Goal: Task Accomplishment & Management: Use online tool/utility

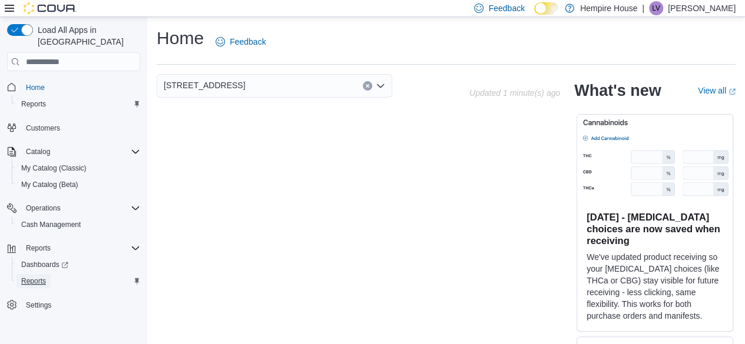
click at [44, 277] on span "Reports" at bounding box center [33, 281] width 25 height 9
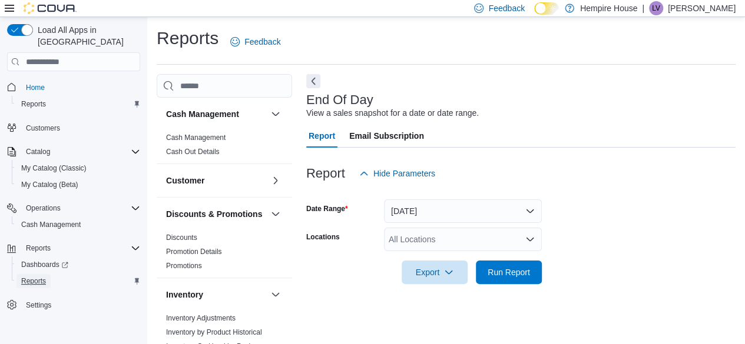
scroll to position [21, 0]
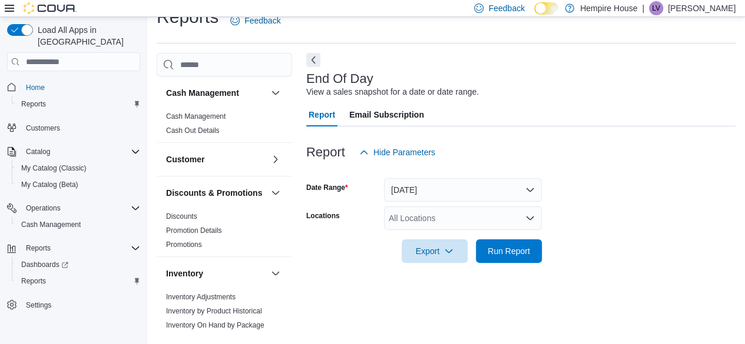
click at [444, 205] on form "Date Range [DATE] Locations All Locations Export Run Report" at bounding box center [520, 213] width 429 height 99
click at [429, 225] on div "All Locations" at bounding box center [463, 219] width 158 height 24
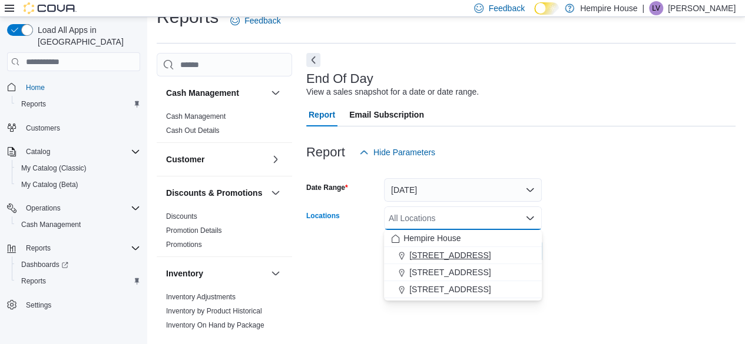
click at [433, 249] on button "[STREET_ADDRESS]" at bounding box center [463, 255] width 158 height 17
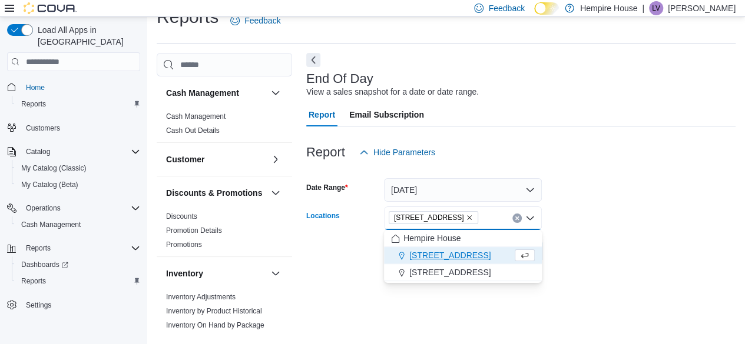
click at [636, 201] on form "Date Range [DATE] Locations [STREET_ADDRESS] Combo box. Selected. [STREET_ADDRE…" at bounding box center [520, 213] width 429 height 99
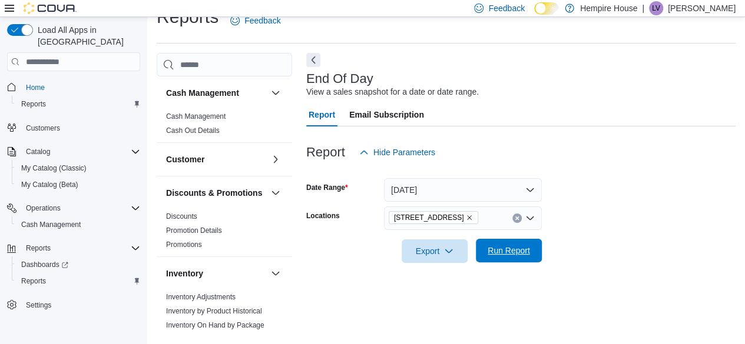
click at [497, 250] on span "Run Report" at bounding box center [508, 251] width 42 height 12
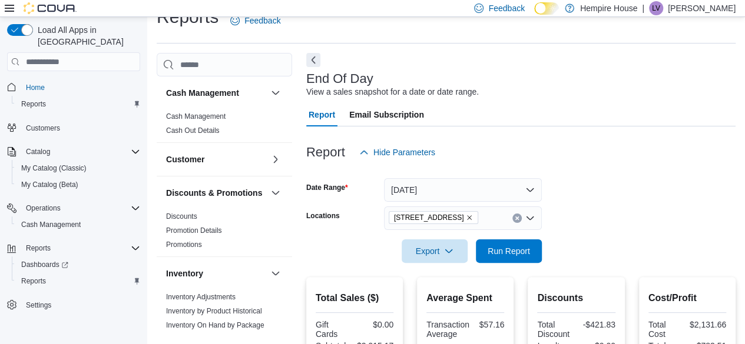
click at [643, 239] on div at bounding box center [520, 234] width 429 height 9
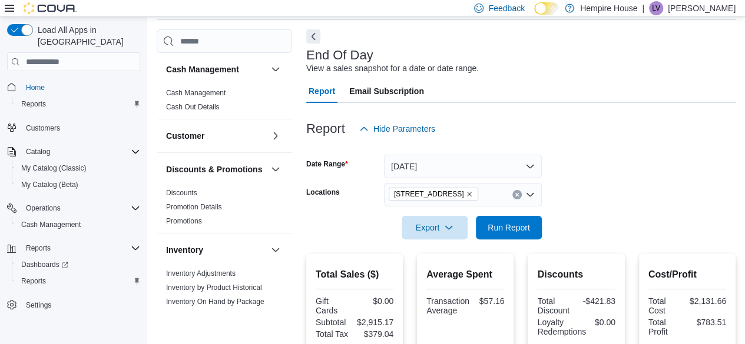
scroll to position [11, 0]
